Goal: Information Seeking & Learning: Learn about a topic

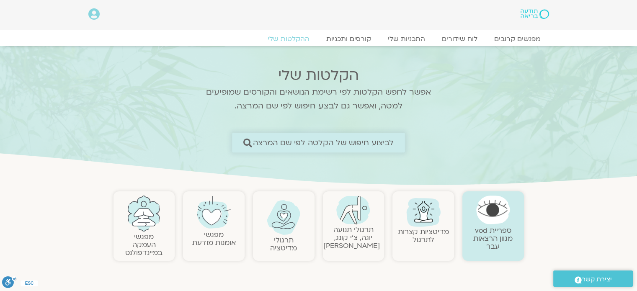
click at [319, 141] on span "לביצוע חיפוש של הקלטה לפי שם המרצה" at bounding box center [323, 142] width 141 height 9
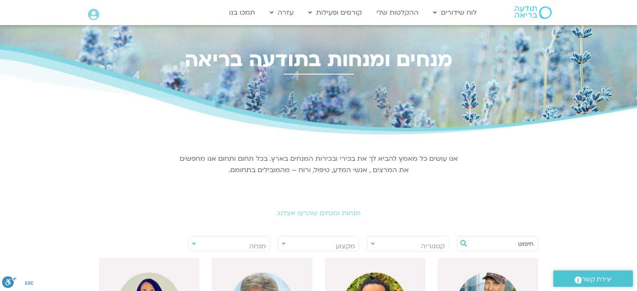
click at [502, 243] on input "text" at bounding box center [502, 244] width 64 height 14
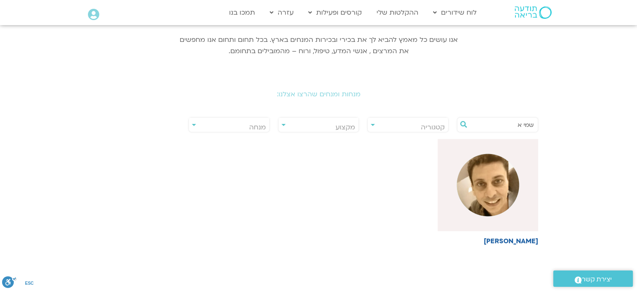
scroll to position [155, 0]
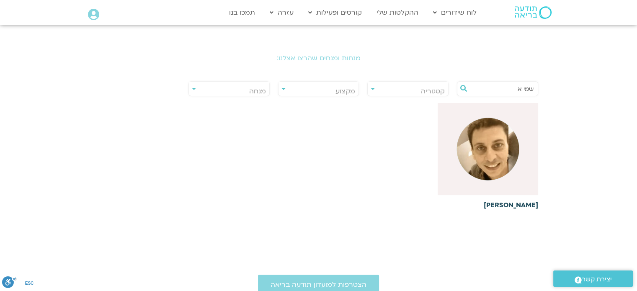
type input "שמי א"
click at [492, 140] on img at bounding box center [487, 149] width 63 height 63
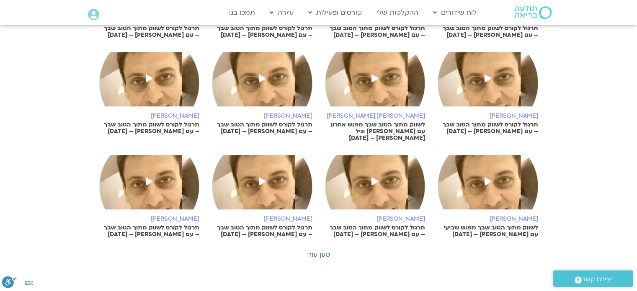
scroll to position [374, 0]
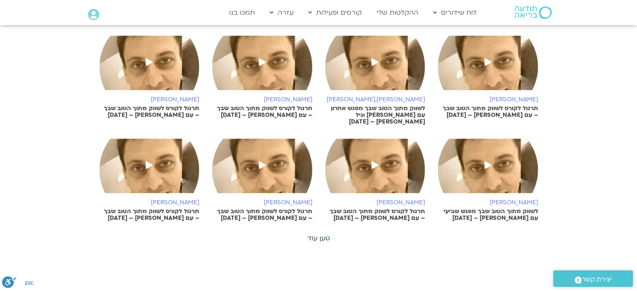
click at [322, 236] on link "טען עוד" at bounding box center [318, 238] width 23 height 9
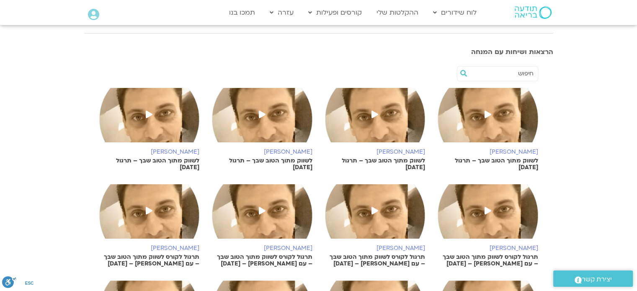
scroll to position [134, 0]
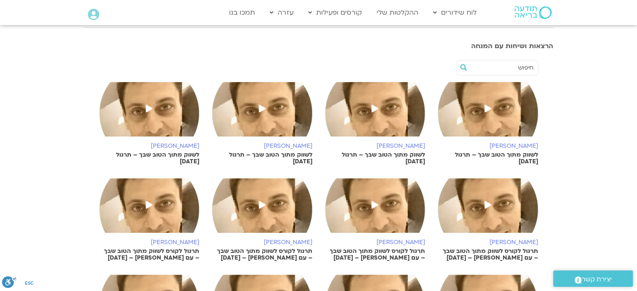
click at [490, 105] on icon at bounding box center [488, 109] width 7 height 8
